Goal: Information Seeking & Learning: Learn about a topic

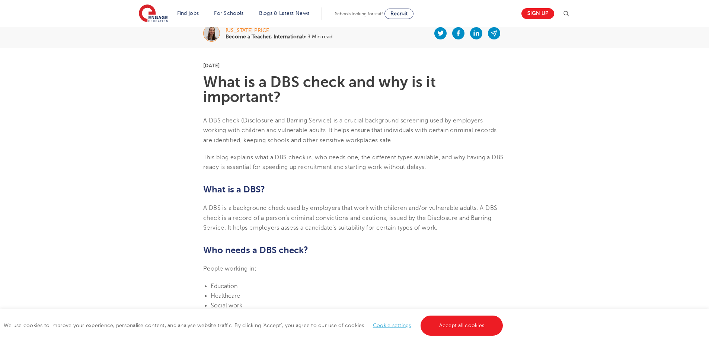
scroll to position [186, 0]
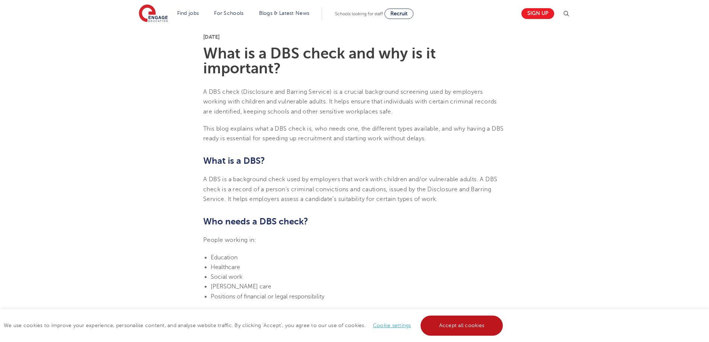
click at [462, 324] on link "Accept all cookies" at bounding box center [461, 325] width 83 height 20
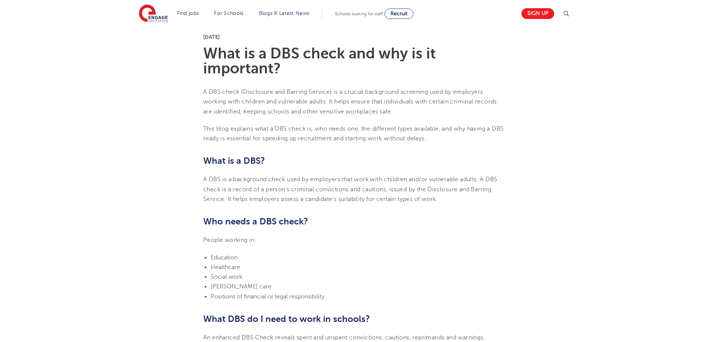
drag, startPoint x: 332, startPoint y: 102, endPoint x: 398, endPoint y: 113, distance: 66.4
click at [398, 113] on p "A DBS check (Disclosure and Barring Service) is a crucial background screening …" at bounding box center [354, 101] width 302 height 29
copy span "It helps ensure that individuals with certain criminal records are identified, …"
